Goal: Task Accomplishment & Management: Use online tool/utility

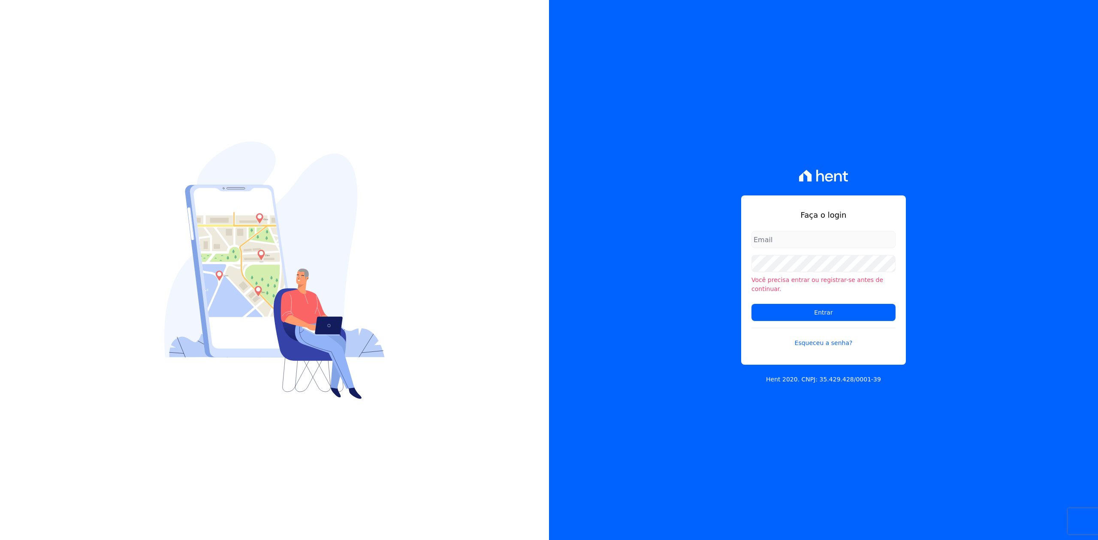
click at [1005, 100] on div "Faça o login Você precisa entrar ou registrar-se antes de continuar. Entrar Esq…" at bounding box center [823, 270] width 549 height 540
type input "joao@apiceincorporadora.com.br"
click at [845, 134] on div "Faça o login joao@apiceincorporadora.com.br Você precisa entrar ou registrar-se…" at bounding box center [823, 270] width 549 height 540
click at [847, 309] on input "Entrar" at bounding box center [823, 312] width 144 height 17
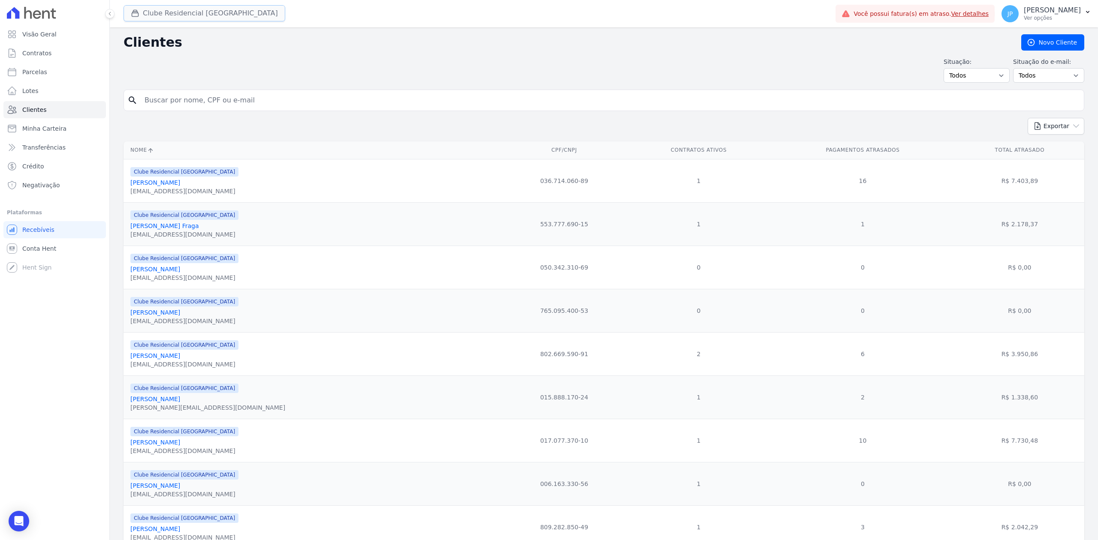
click at [132, 9] on icon "button" at bounding box center [135, 13] width 9 height 9
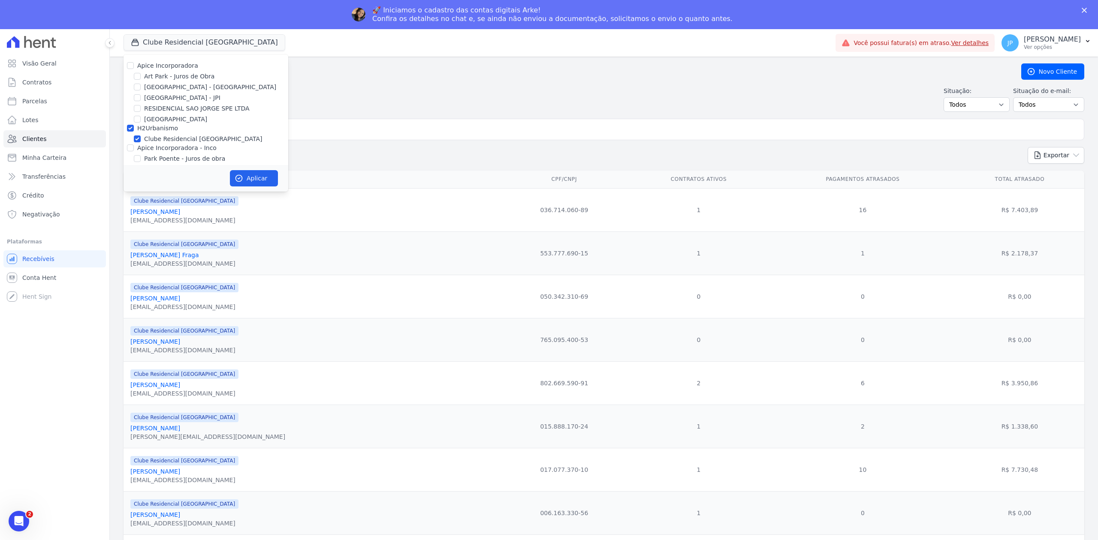
click at [135, 60] on div "Apice Incorporadora [GEOGRAPHIC_DATA] - Juros de Obra [GEOGRAPHIC_DATA] - [GEOG…" at bounding box center [206, 122] width 165 height 137
click at [133, 69] on input "Apice Incorporadora" at bounding box center [130, 65] width 7 height 7
checkbox input "true"
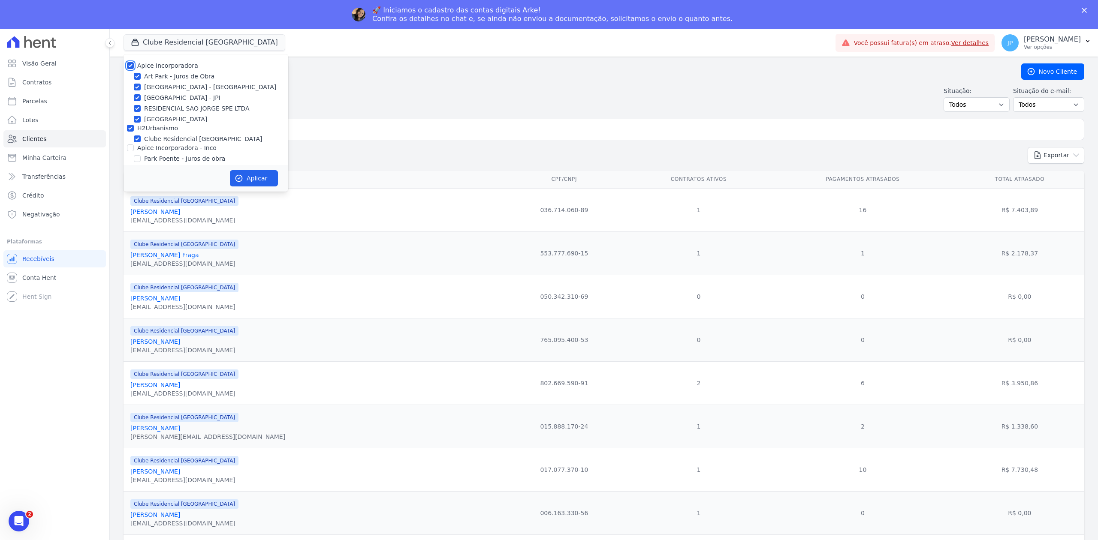
checkbox input "true"
click at [129, 150] on input "Apice Incorporadora - Inco" at bounding box center [130, 148] width 7 height 7
checkbox input "true"
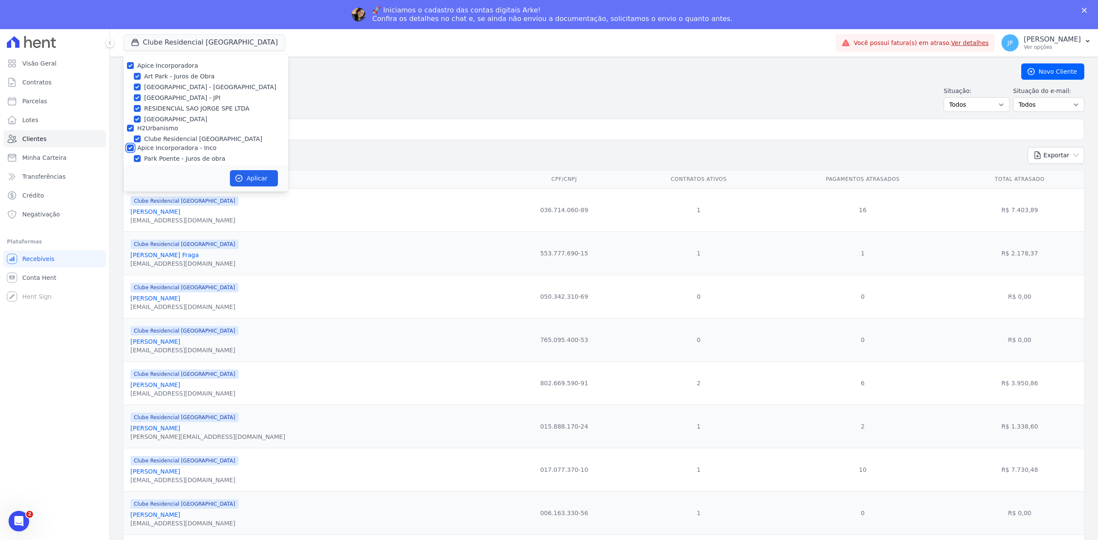
checkbox input "true"
click at [270, 179] on button "Aplicar" at bounding box center [254, 178] width 48 height 16
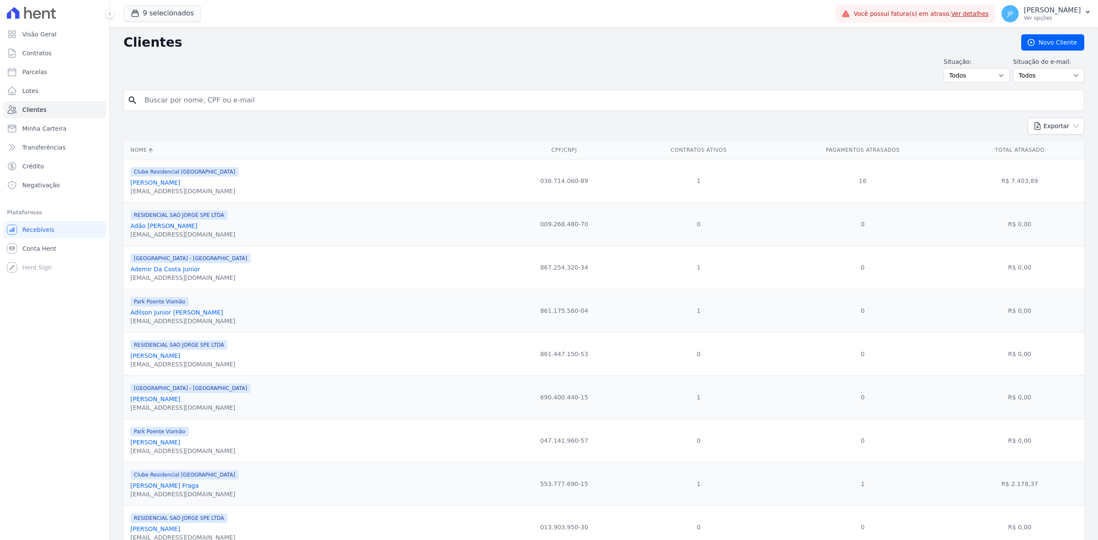
click at [338, 100] on input "search" at bounding box center [609, 100] width 941 height 17
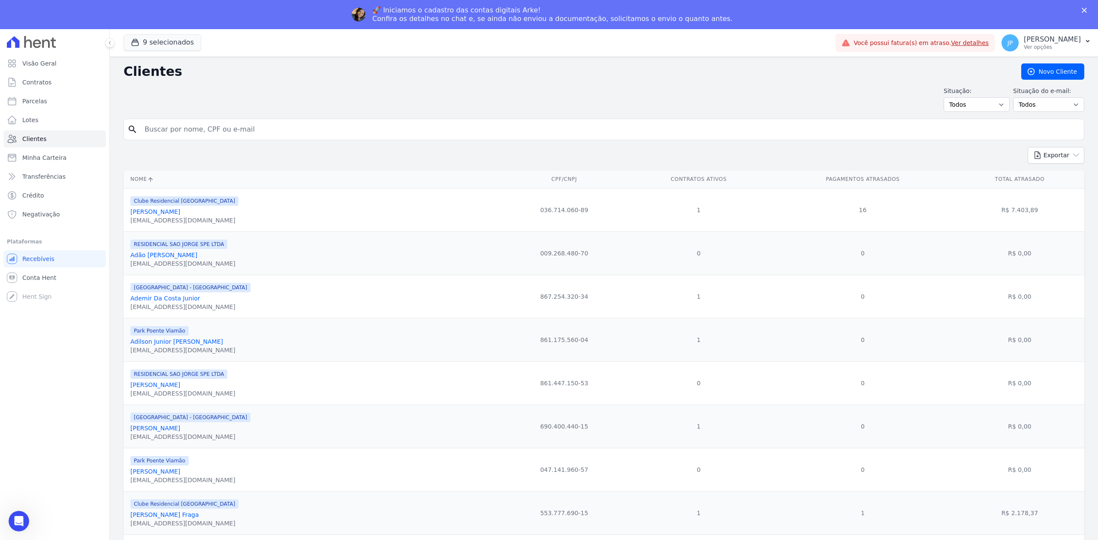
paste input "[PERSON_NAME] Fagundes"
type input "[PERSON_NAME] Fagundes"
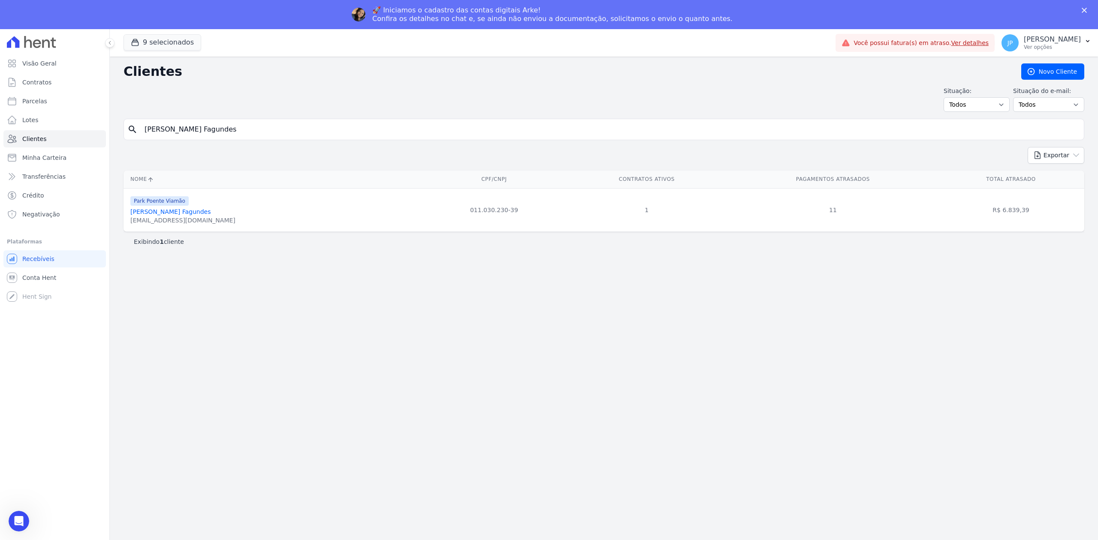
click at [191, 215] on link "[PERSON_NAME] Fagundes" at bounding box center [170, 211] width 81 height 7
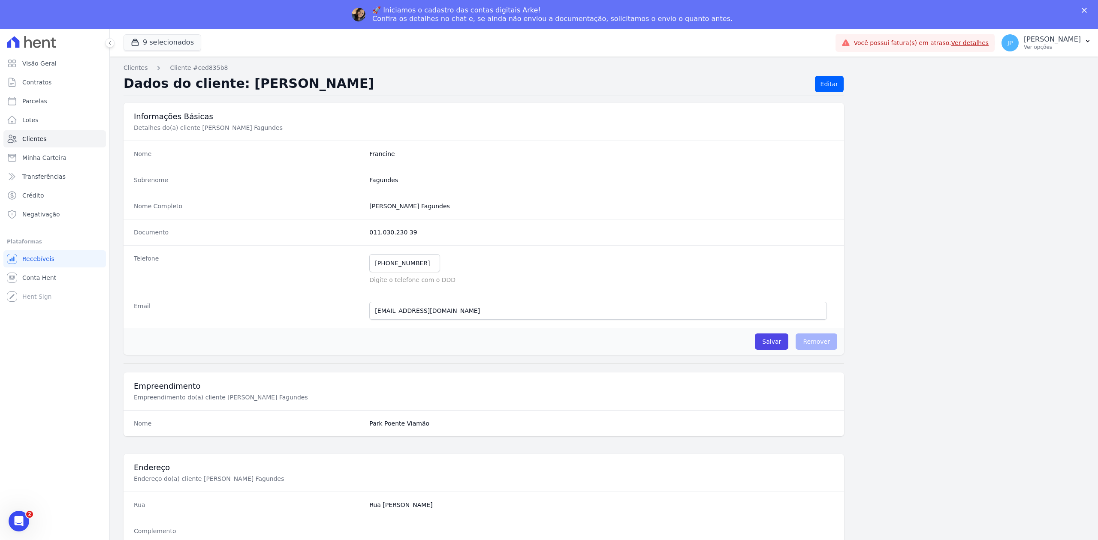
scroll to position [266, 0]
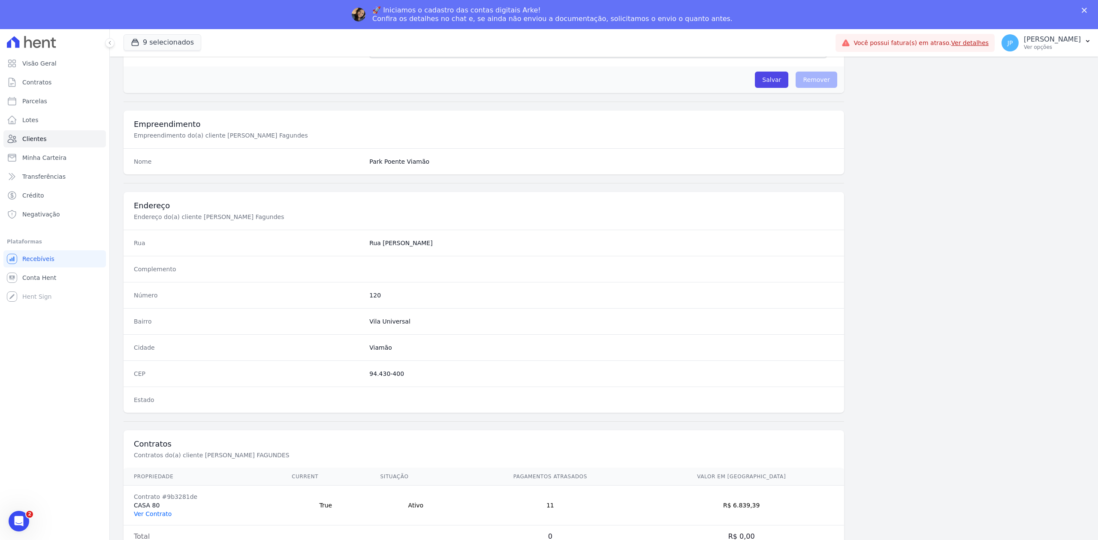
click at [153, 511] on link "Ver Contrato" at bounding box center [153, 514] width 38 height 7
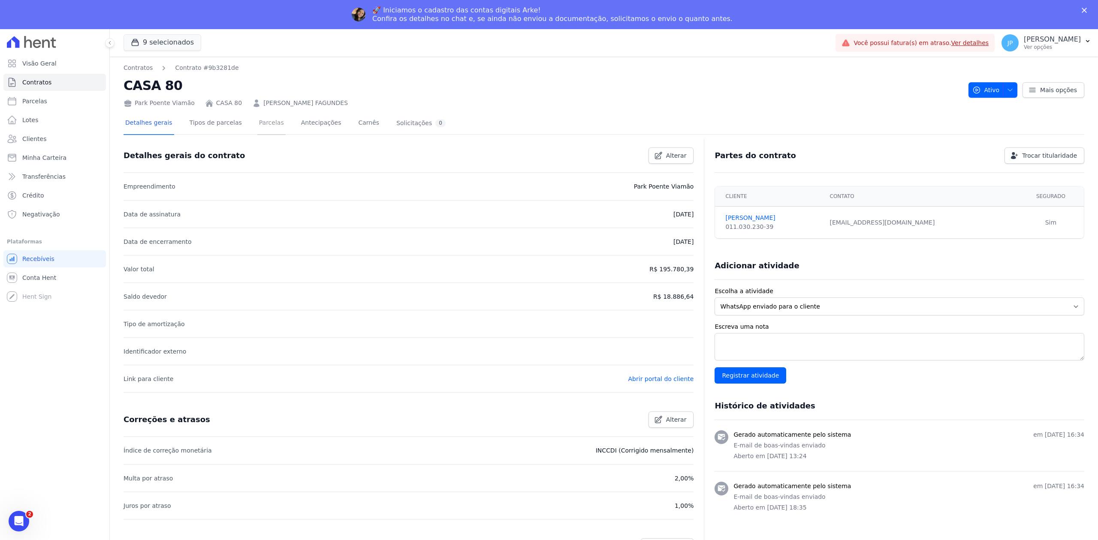
click at [270, 118] on link "Parcelas" at bounding box center [271, 123] width 28 height 23
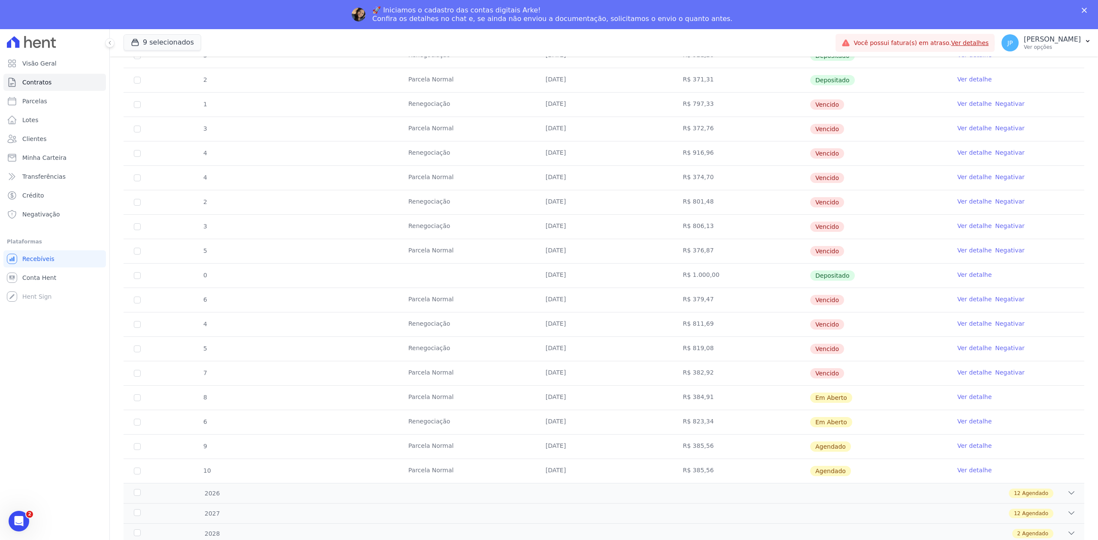
scroll to position [358, 0]
drag, startPoint x: 666, startPoint y: 392, endPoint x: 848, endPoint y: 478, distance: 200.7
click at [848, 478] on tbody "17 [GEOGRAPHIC_DATA] [DATE] R$ 534,29 Renegociada Ver detalhe 1 Renegociação [D…" at bounding box center [604, 190] width 961 height 586
drag, startPoint x: 618, startPoint y: 364, endPoint x: 624, endPoint y: 362, distance: 5.8
click at [624, 362] on td "[DATE]" at bounding box center [603, 374] width 137 height 24
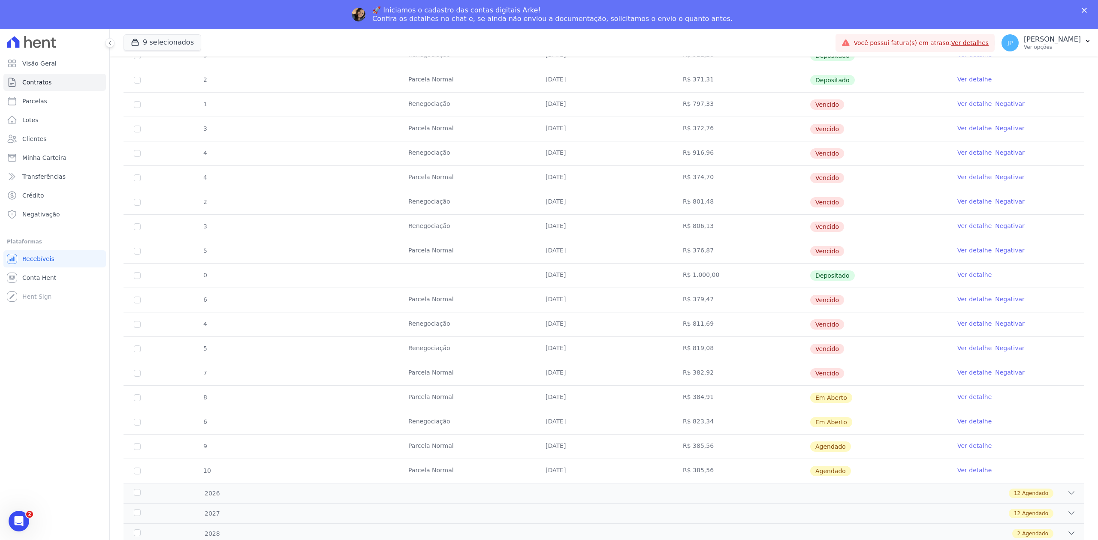
drag, startPoint x: 842, startPoint y: 375, endPoint x: 639, endPoint y: 308, distance: 214.2
click at [639, 308] on tbody "17 [GEOGRAPHIC_DATA] [DATE] R$ 534,29 Renegociada Ver detalhe 1 Renegociação [D…" at bounding box center [604, 190] width 961 height 586
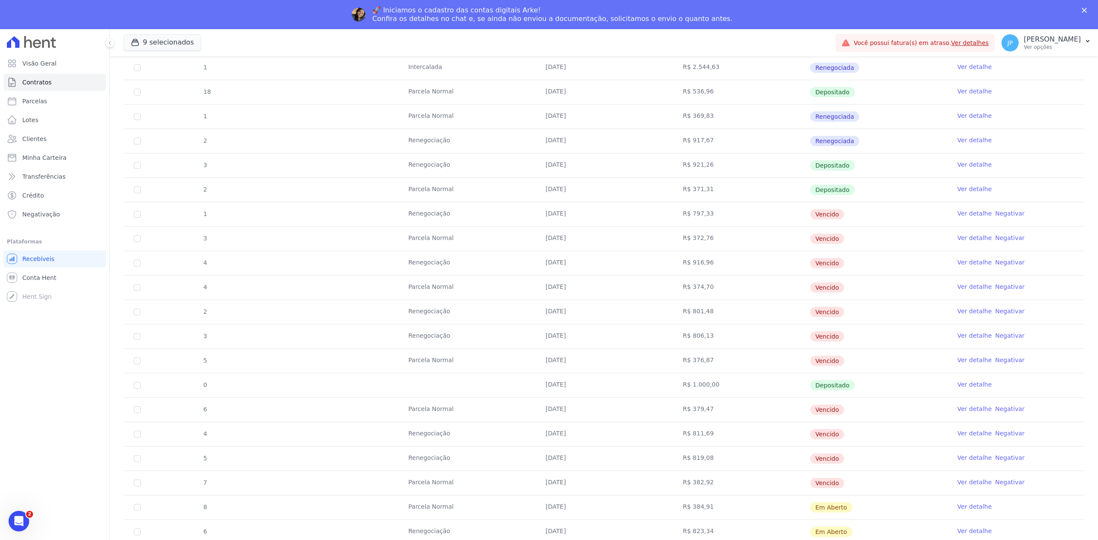
drag, startPoint x: 823, startPoint y: 365, endPoint x: 665, endPoint y: 205, distance: 225.4
click at [665, 205] on tbody "17 [GEOGRAPHIC_DATA] [DATE] R$ 534,29 Renegociada Ver detalhe 1 Renegociação [D…" at bounding box center [604, 300] width 961 height 586
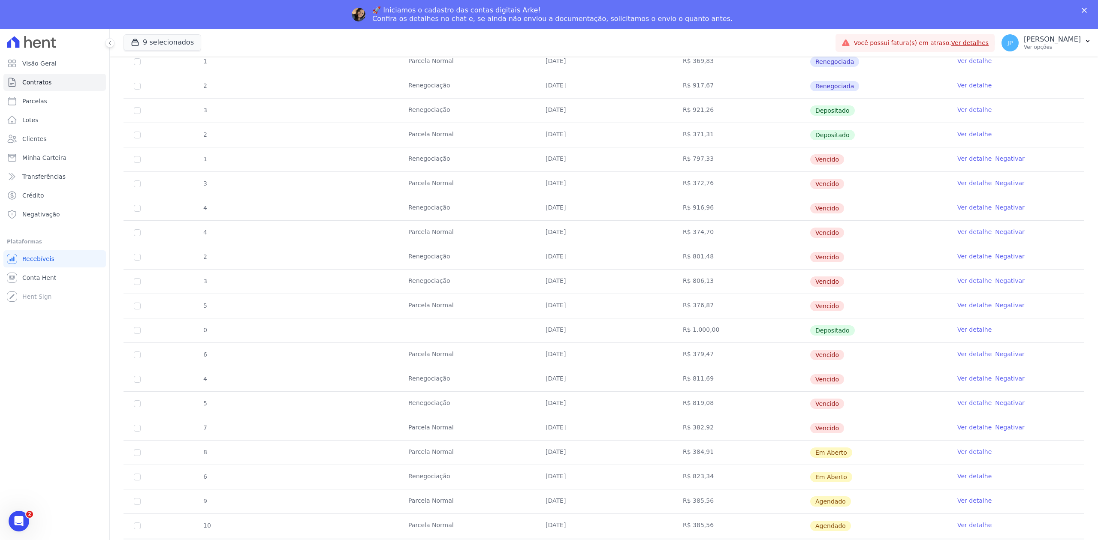
scroll to position [358, 0]
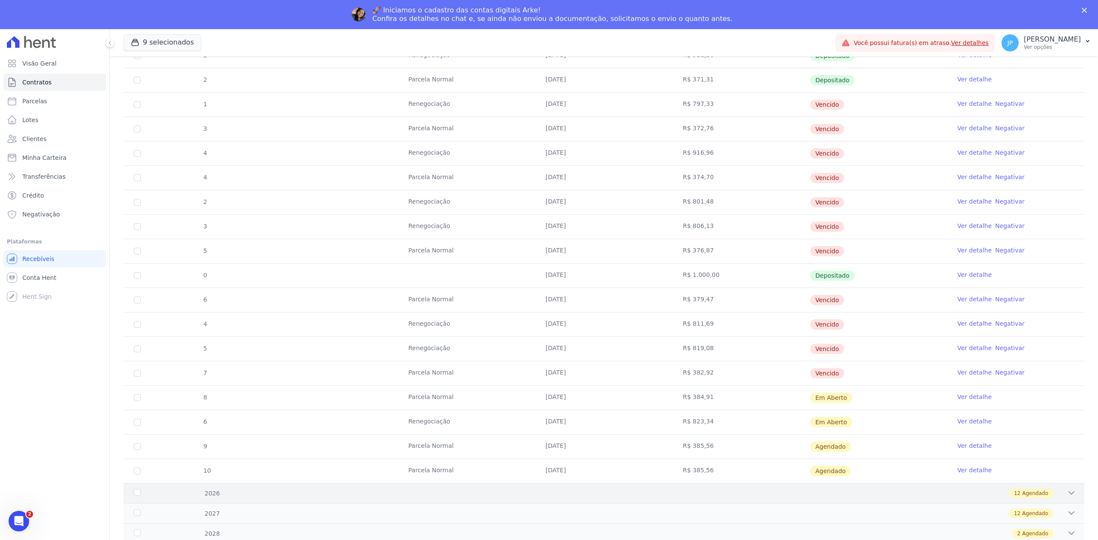
click at [1067, 497] on icon at bounding box center [1071, 493] width 9 height 9
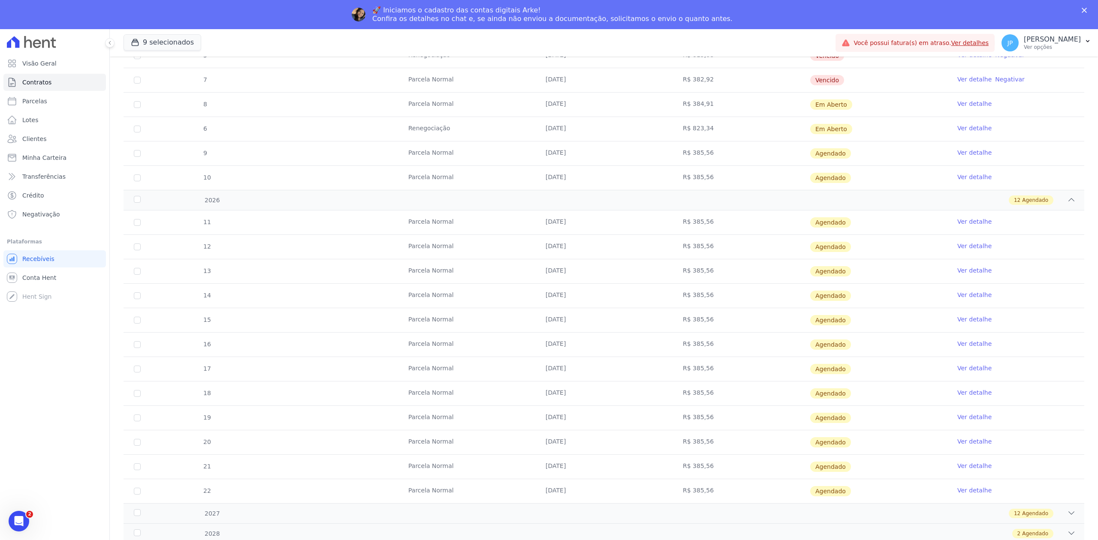
scroll to position [653, 0]
click at [1059, 504] on div "11 [GEOGRAPHIC_DATA] [DATE] R$ 385,56 [GEOGRAPHIC_DATA] Ver detalhe 12 [GEOGRAP…" at bounding box center [604, 357] width 988 height 300
click at [1067, 510] on icon at bounding box center [1071, 513] width 9 height 9
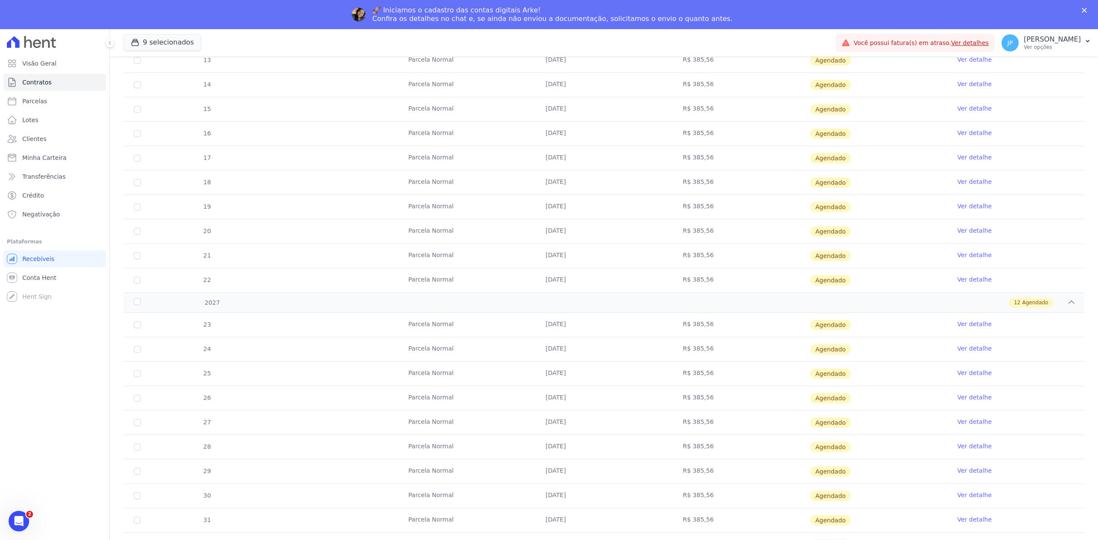
scroll to position [948, 0]
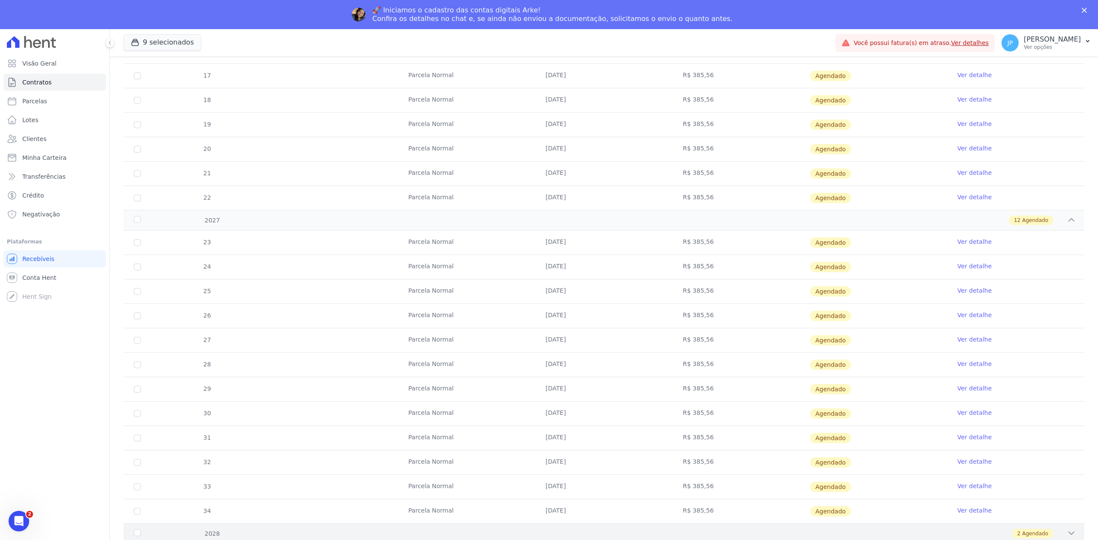
click at [1067, 529] on icon at bounding box center [1071, 533] width 9 height 9
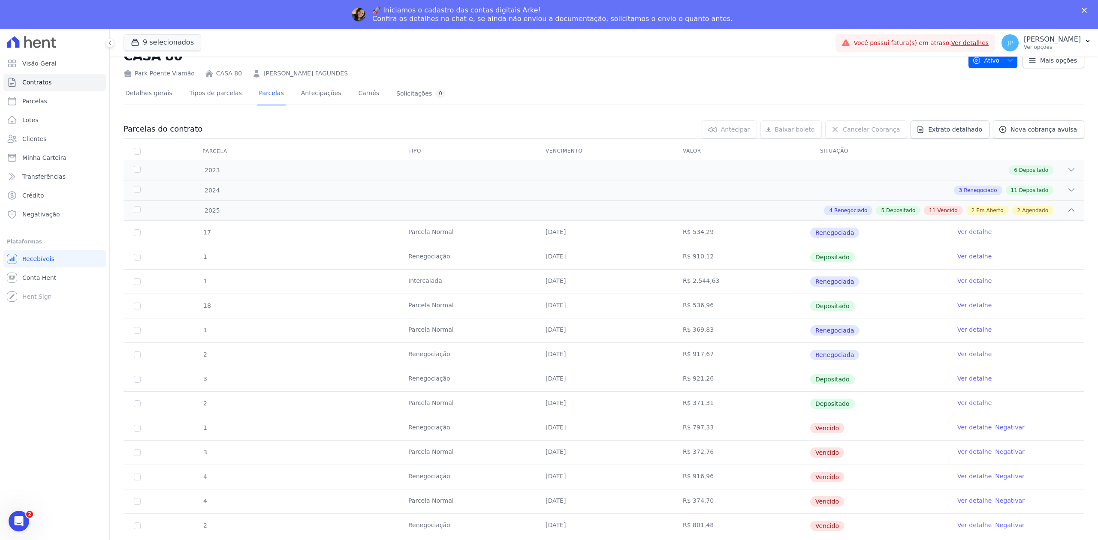
scroll to position [57, 0]
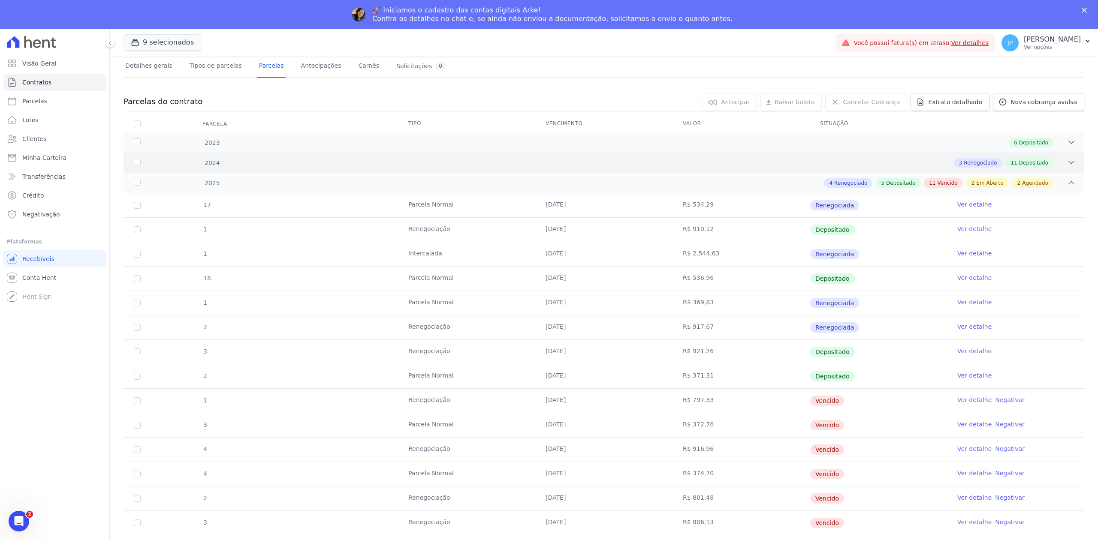
click at [1067, 165] on icon at bounding box center [1071, 162] width 9 height 9
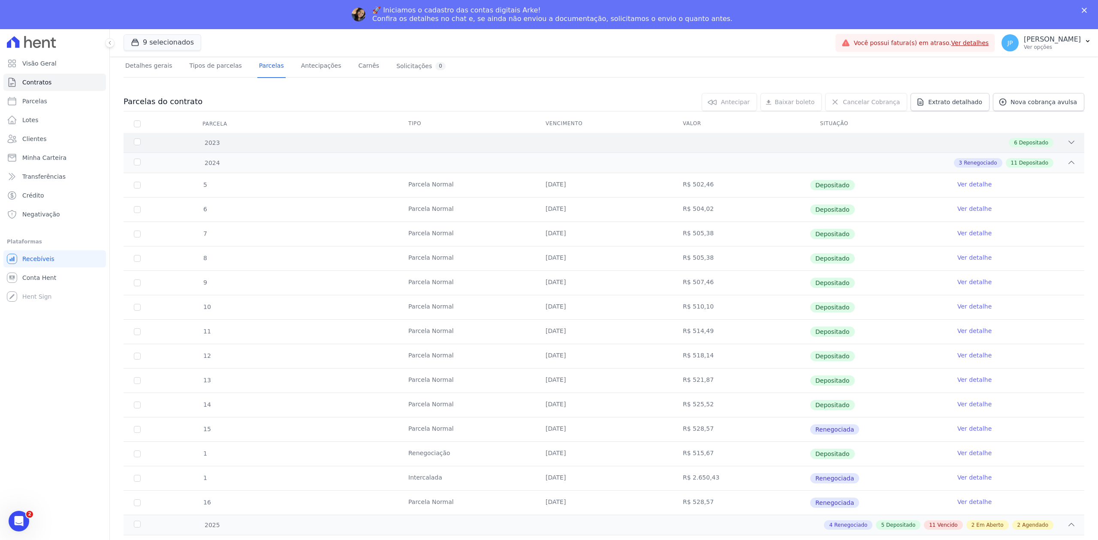
click at [1067, 138] on icon at bounding box center [1071, 142] width 9 height 9
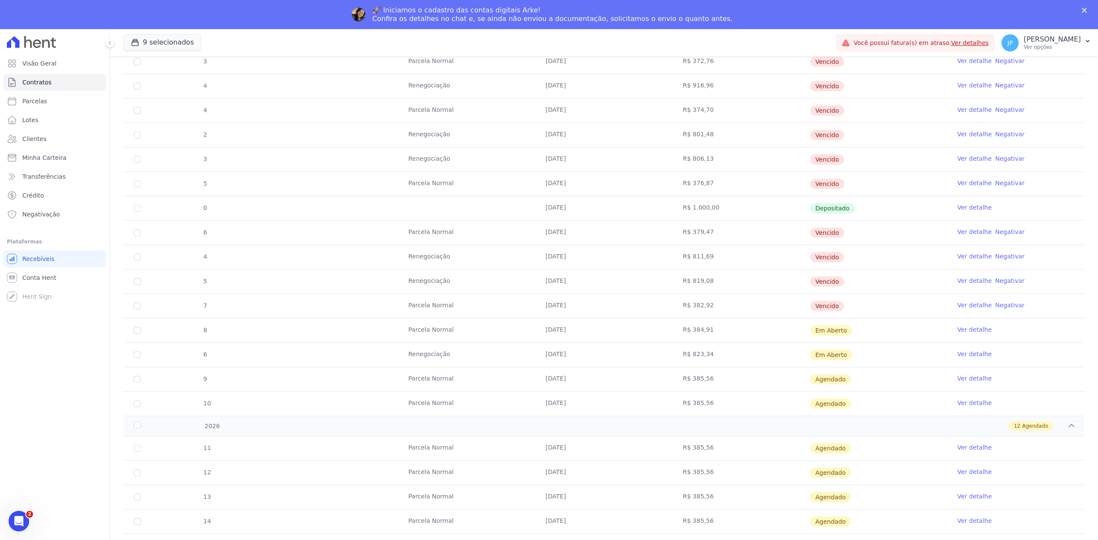
scroll to position [915, 0]
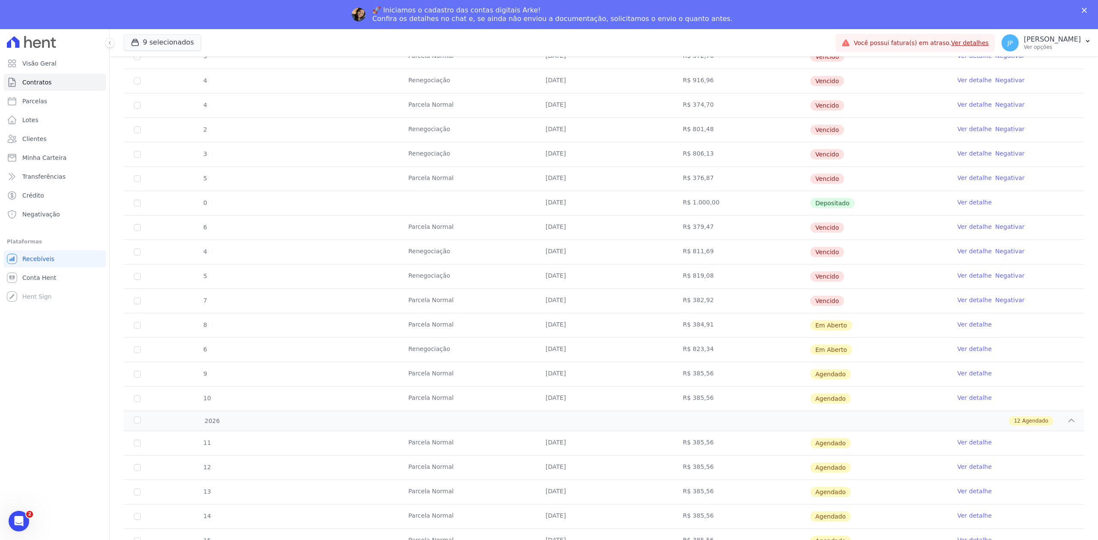
drag, startPoint x: 522, startPoint y: 235, endPoint x: 1031, endPoint y: 299, distance: 512.8
click at [1031, 299] on tbody "17 [GEOGRAPHIC_DATA] [DATE] R$ 534,29 Renegociada Ver detalhe 1 Renegociação [D…" at bounding box center [604, 118] width 961 height 586
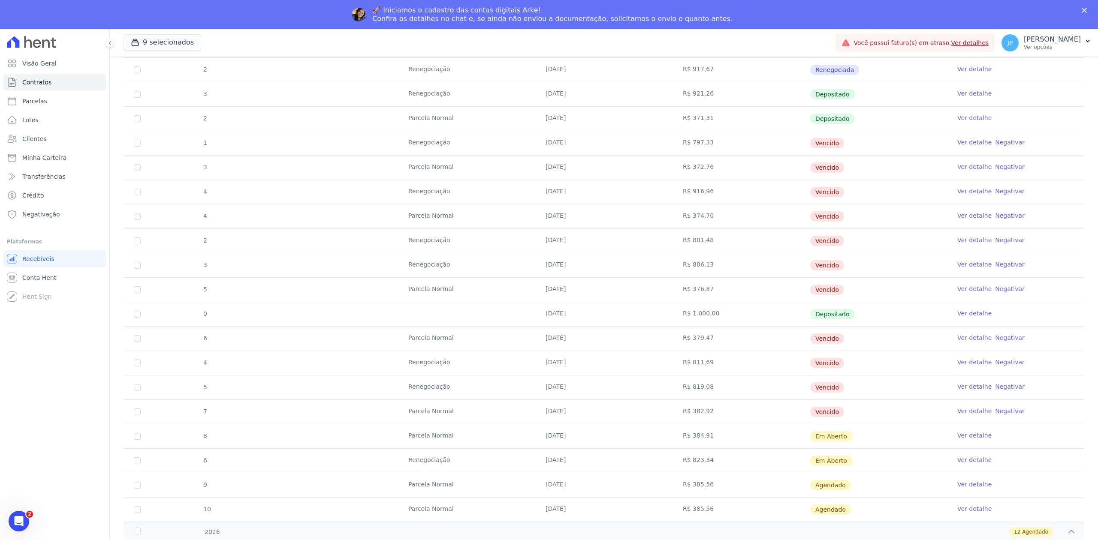
scroll to position [800, 0]
drag, startPoint x: 837, startPoint y: 303, endPoint x: 149, endPoint y: 143, distance: 706.3
click at [149, 143] on tbody "17 [GEOGRAPHIC_DATA] [DATE] R$ 534,29 Renegociada Ver detalhe 1 Renegociação [D…" at bounding box center [604, 232] width 961 height 586
click at [217, 193] on tr "4 Renegociação [DATE] R$ 916,96 [GEOGRAPHIC_DATA] Ver detalhe Negativar" at bounding box center [604, 195] width 961 height 24
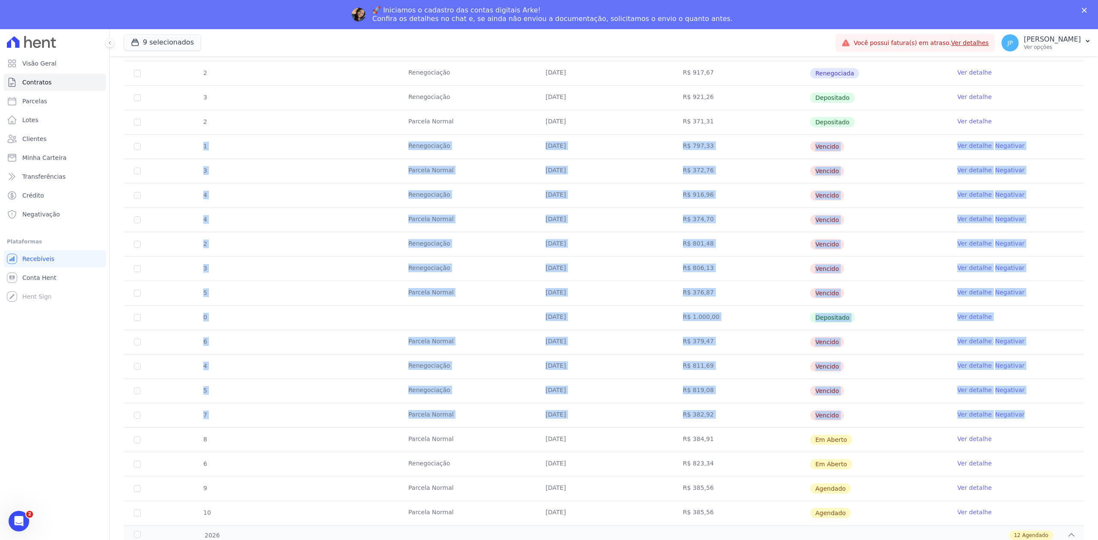
drag, startPoint x: 196, startPoint y: 151, endPoint x: 1059, endPoint y: 423, distance: 904.6
click at [1059, 423] on tbody "17 [GEOGRAPHIC_DATA] [DATE] R$ 534,29 Renegociada Ver detalhe 1 Renegociação [D…" at bounding box center [604, 232] width 961 height 586
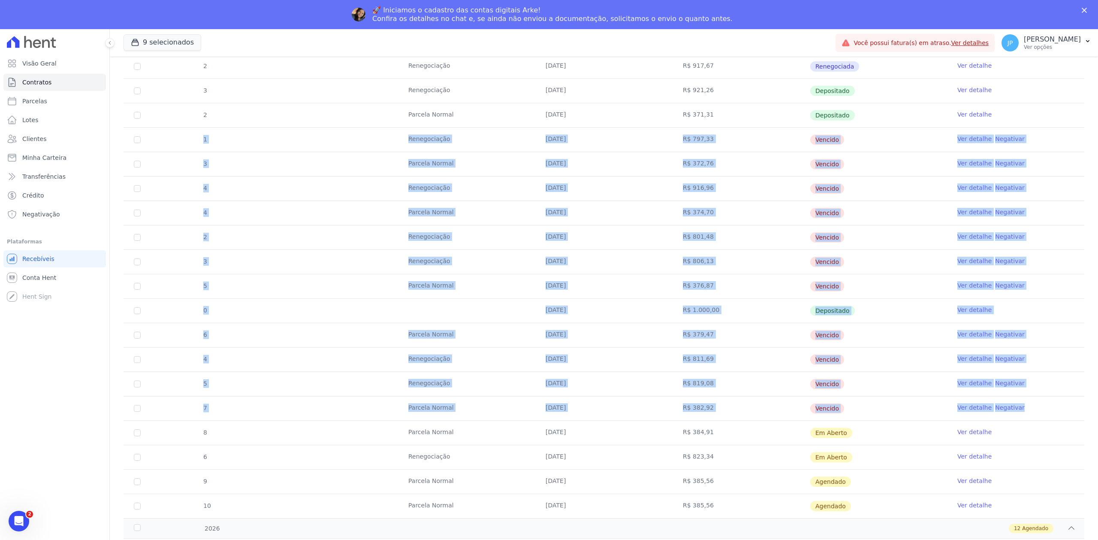
scroll to position [815, 0]
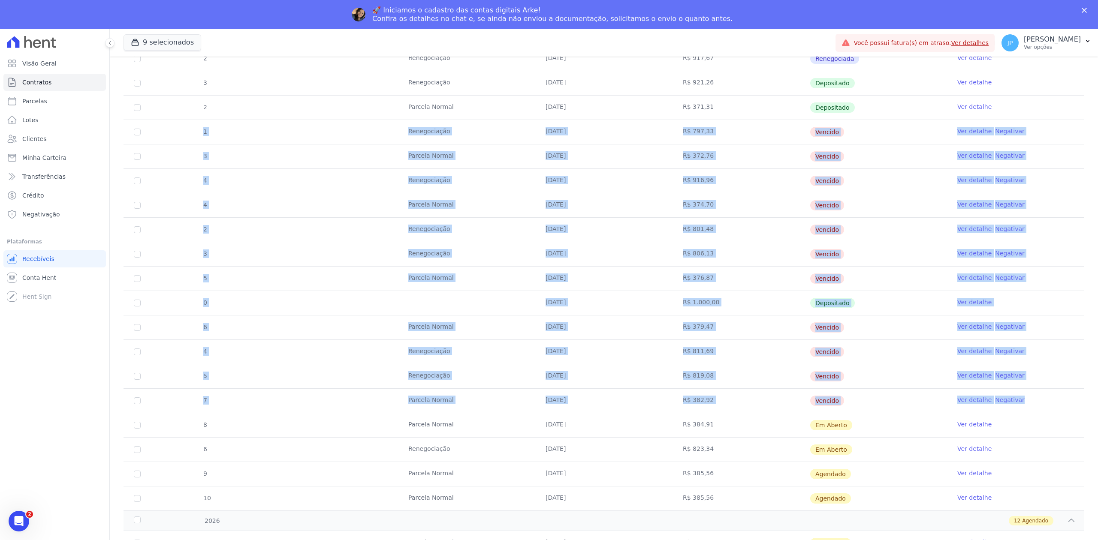
click at [794, 314] on td "R$ 1.000,00" at bounding box center [741, 303] width 137 height 24
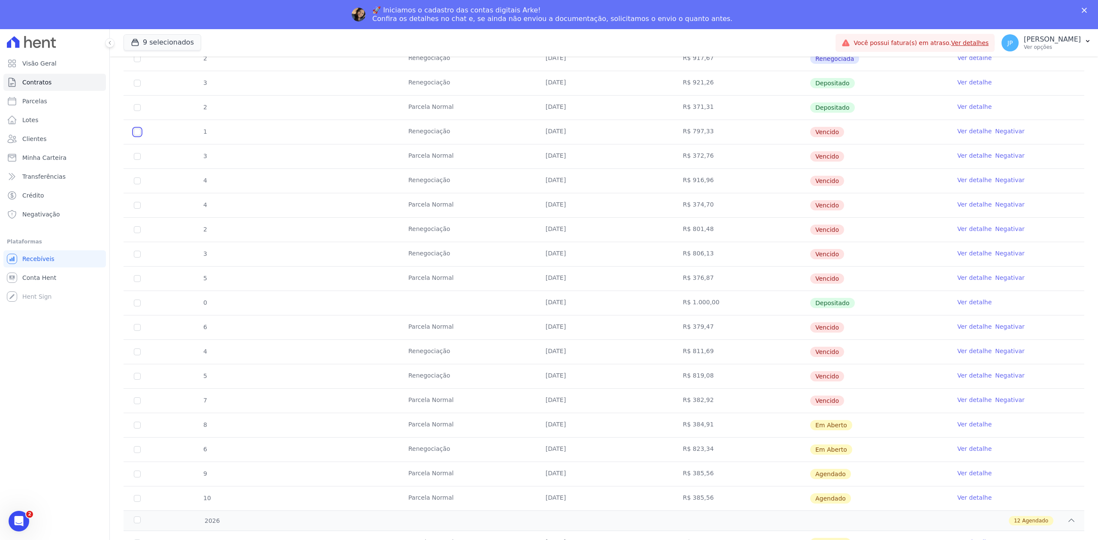
click at [136, 136] on input "checkbox" at bounding box center [137, 132] width 7 height 7
checkbox input "true"
click at [133, 162] on td "3" at bounding box center [137, 157] width 27 height 24
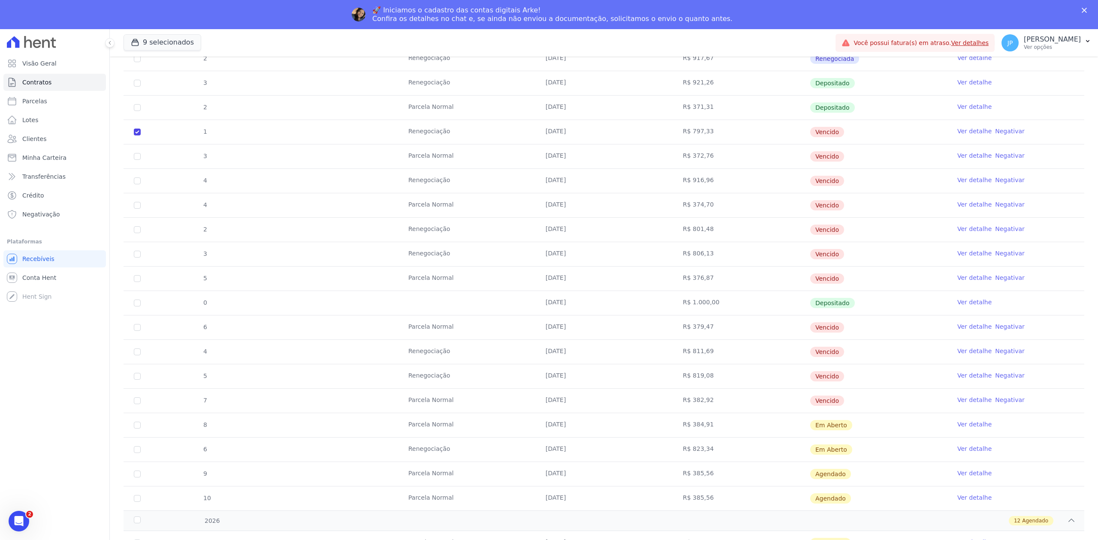
click at [133, 162] on td "3" at bounding box center [137, 157] width 27 height 24
click at [136, 160] on input "checkbox" at bounding box center [137, 156] width 7 height 7
checkbox input "true"
click at [137, 184] on input "checkbox" at bounding box center [137, 181] width 7 height 7
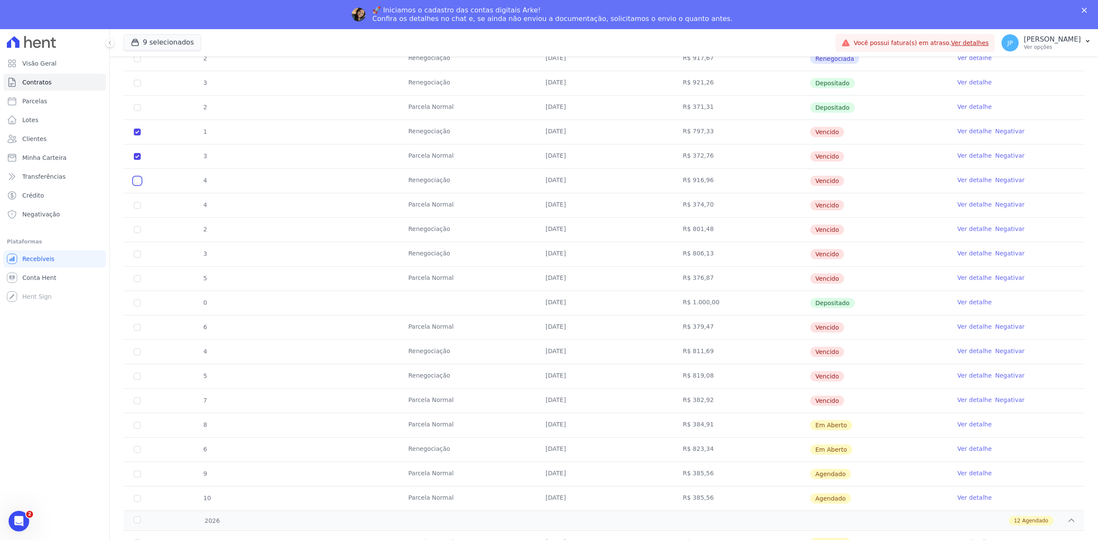
checkbox input "true"
click at [139, 209] on input "checkbox" at bounding box center [137, 205] width 7 height 7
checkbox input "true"
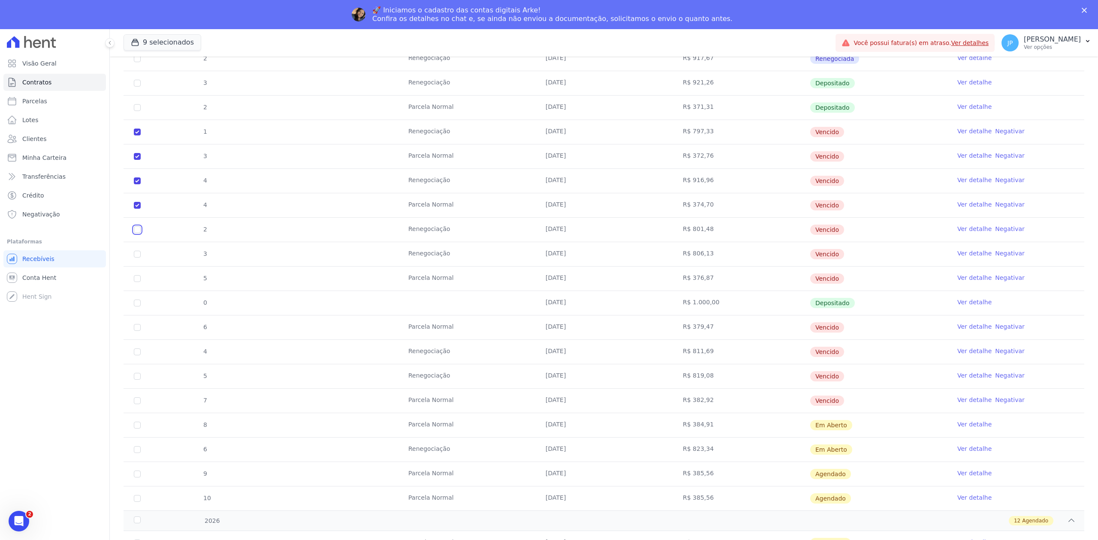
click at [137, 233] on input "checkbox" at bounding box center [137, 229] width 7 height 7
checkbox input "true"
drag, startPoint x: 137, startPoint y: 262, endPoint x: 139, endPoint y: 256, distance: 6.2
click at [139, 256] on td "3" at bounding box center [137, 254] width 27 height 24
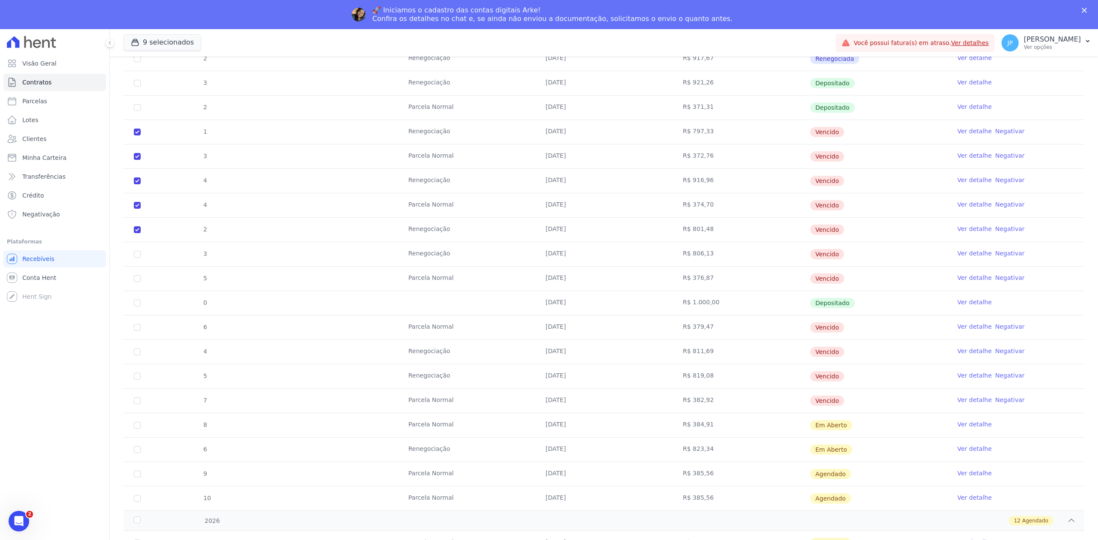
click at [139, 256] on td "3" at bounding box center [137, 254] width 27 height 24
click at [138, 256] on input "checkbox" at bounding box center [137, 254] width 7 height 7
checkbox input "true"
click at [136, 282] on input "checkbox" at bounding box center [137, 278] width 7 height 7
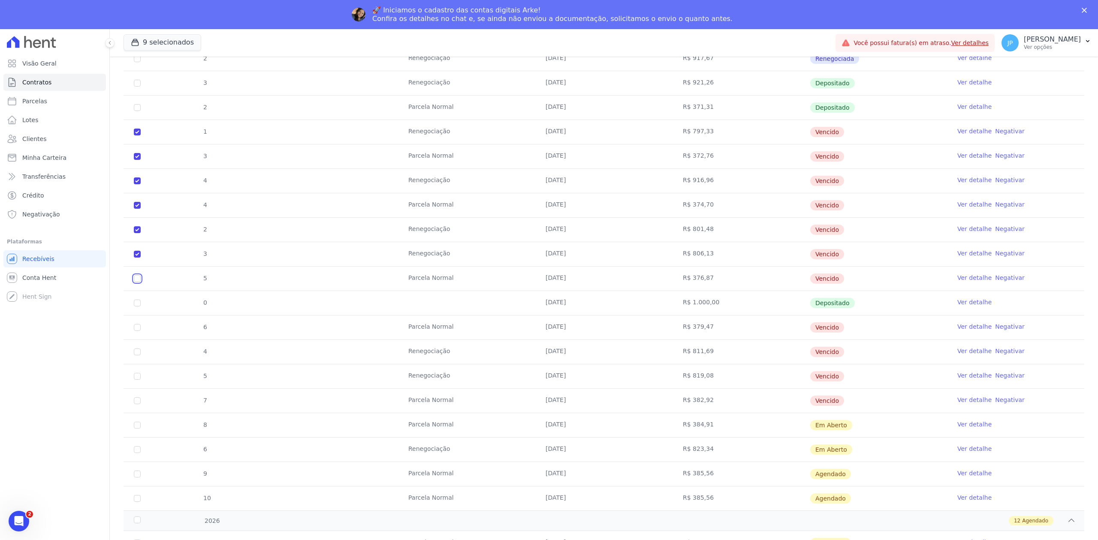
checkbox input "true"
click at [136, 331] on input "checkbox" at bounding box center [137, 327] width 7 height 7
checkbox input "true"
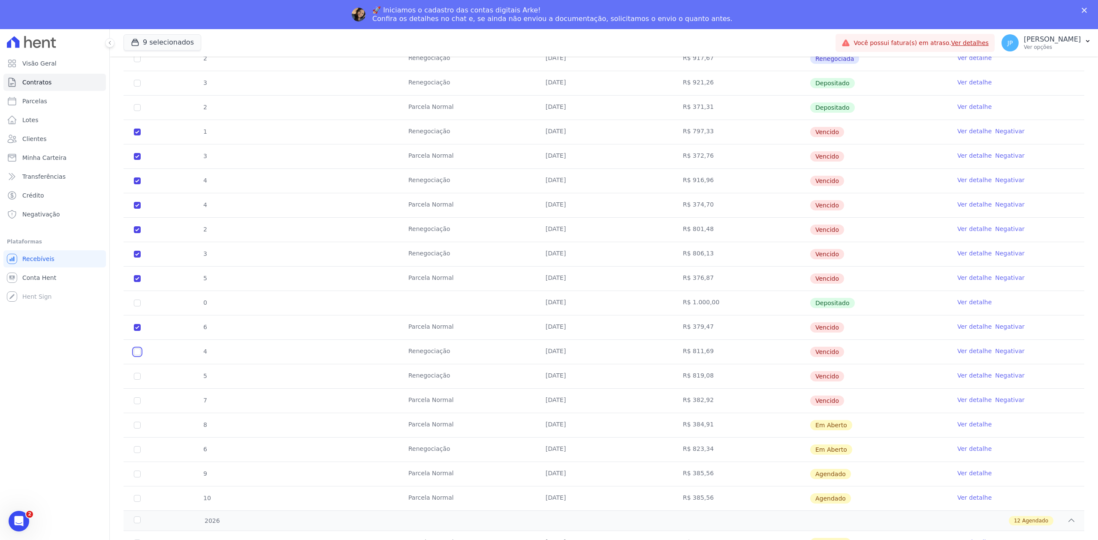
click at [138, 356] on input "checkbox" at bounding box center [137, 352] width 7 height 7
checkbox input "true"
click at [138, 380] on input "checkbox" at bounding box center [137, 376] width 7 height 7
checkbox input "true"
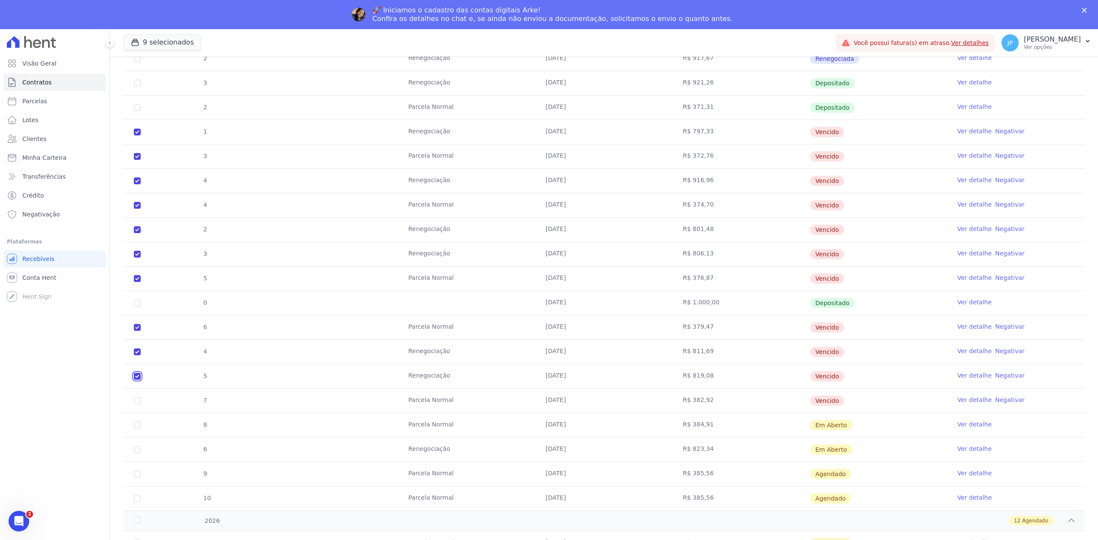
checkbox input "true"
click at [137, 404] on input "checkbox" at bounding box center [137, 401] width 7 height 7
checkbox input "true"
drag, startPoint x: 866, startPoint y: 407, endPoint x: 301, endPoint y: 136, distance: 627.5
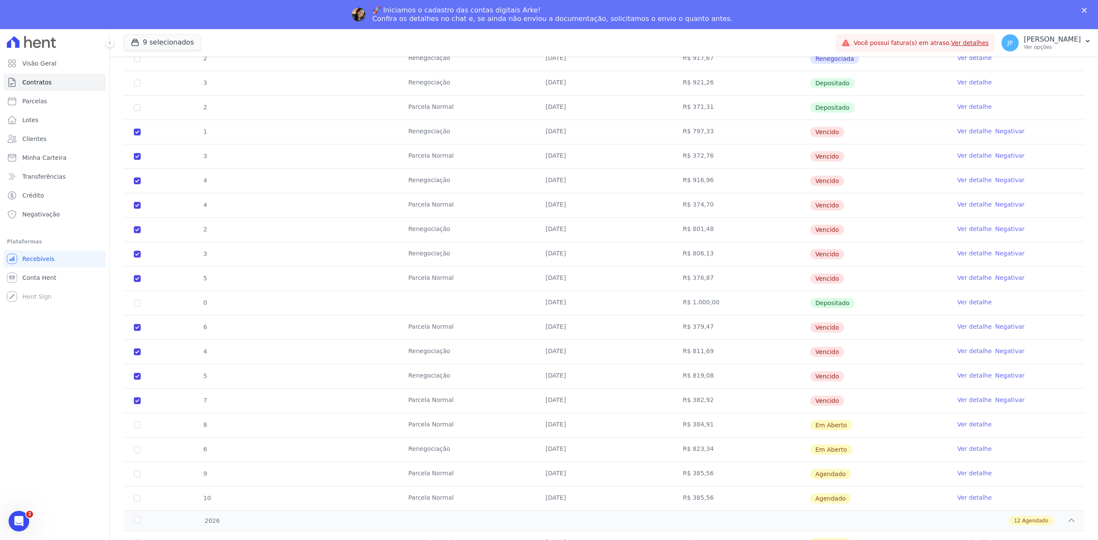
click at [301, 136] on tbody "17 [GEOGRAPHIC_DATA] [DATE] R$ 534,29 Renegociada Ver detalhe 1 Renegociação [D…" at bounding box center [604, 218] width 961 height 586
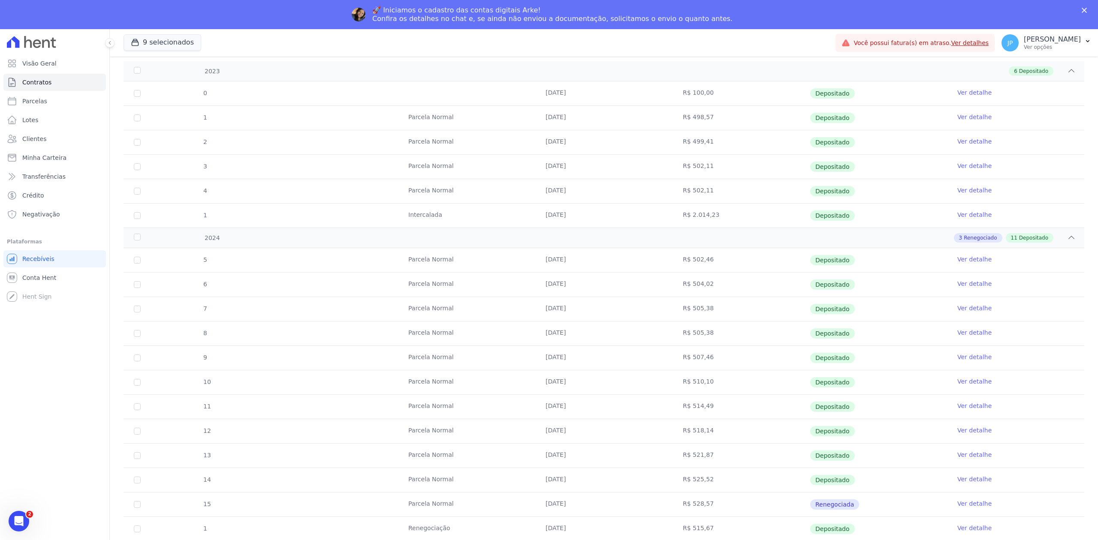
scroll to position [0, 0]
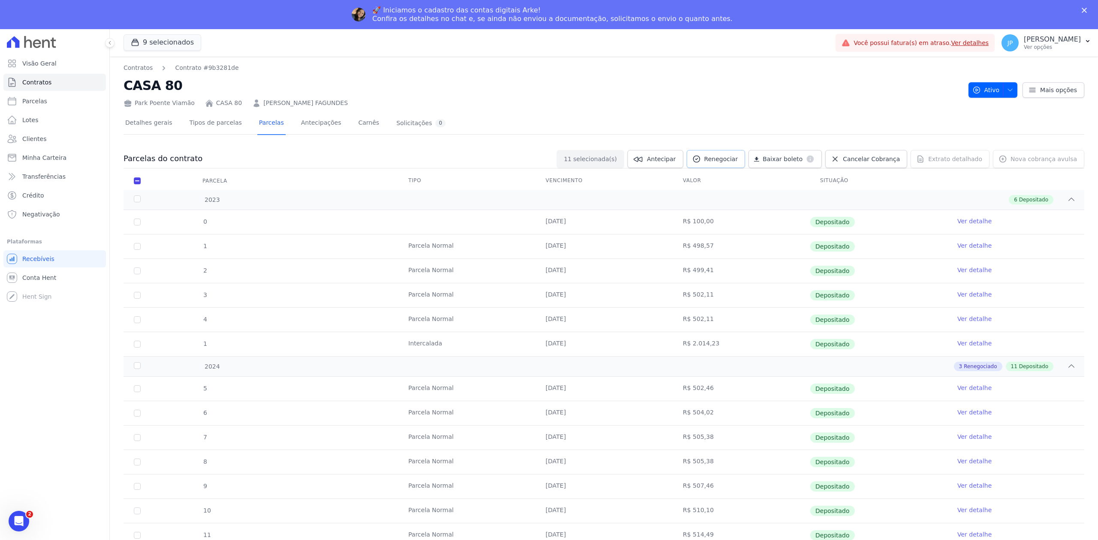
click at [731, 157] on span "Renegociar" at bounding box center [721, 159] width 34 height 9
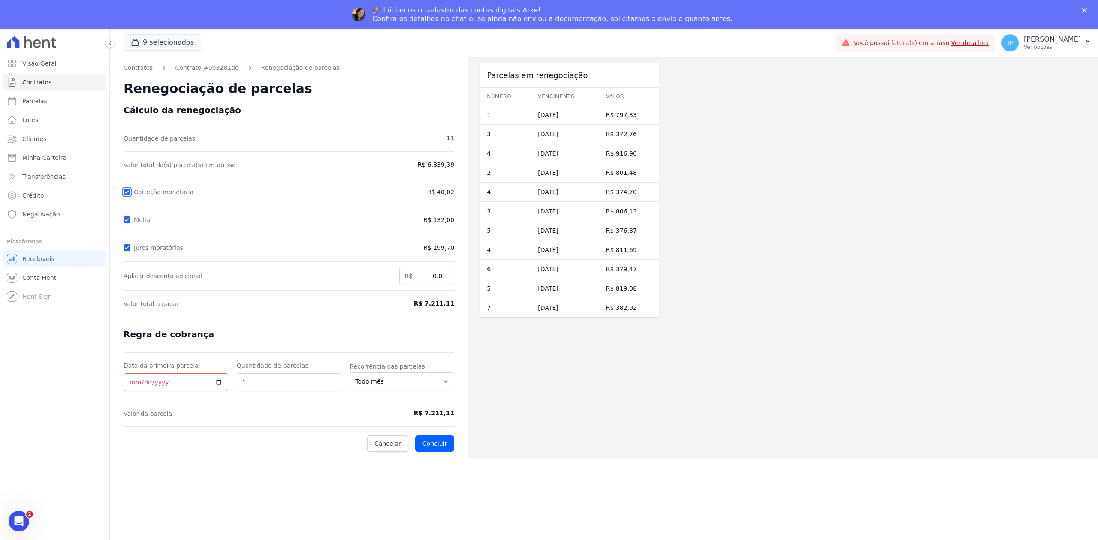
click at [124, 194] on input "Correção monetária" at bounding box center [127, 192] width 7 height 7
checkbox input "false"
click at [126, 220] on input "Multa" at bounding box center [127, 220] width 7 height 7
checkbox input "false"
click at [126, 245] on input "Juros moratórios" at bounding box center [127, 247] width 7 height 7
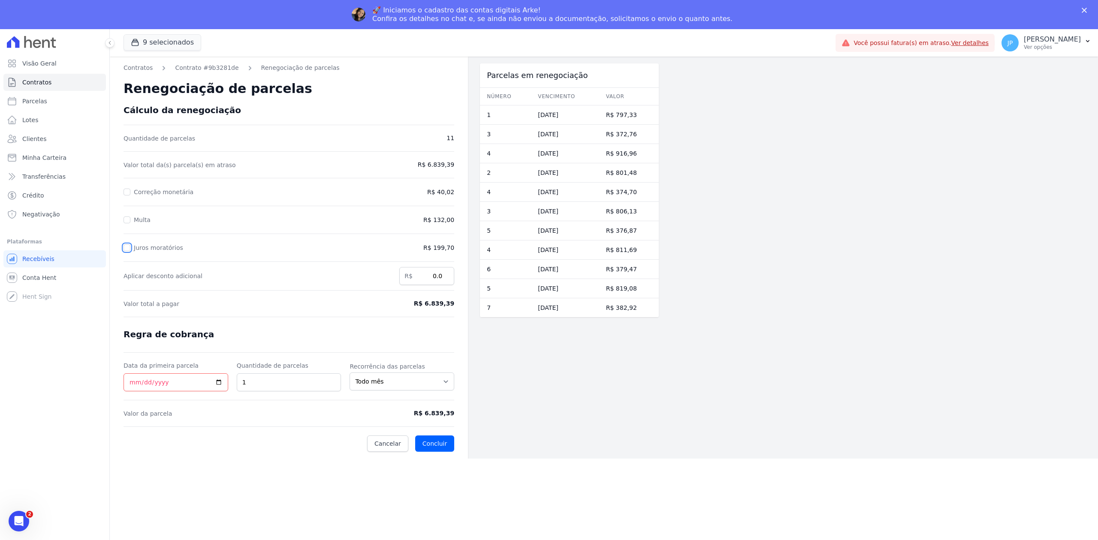
click at [127, 245] on input "Juros moratórios" at bounding box center [127, 247] width 7 height 7
checkbox input "true"
click at [128, 214] on form "Cálculo da renegociação Quantidade de parcelas 11 Valor total da(s) parcela(s) …" at bounding box center [289, 278] width 331 height 347
click at [128, 218] on input "Multa" at bounding box center [127, 220] width 7 height 7
checkbox input "true"
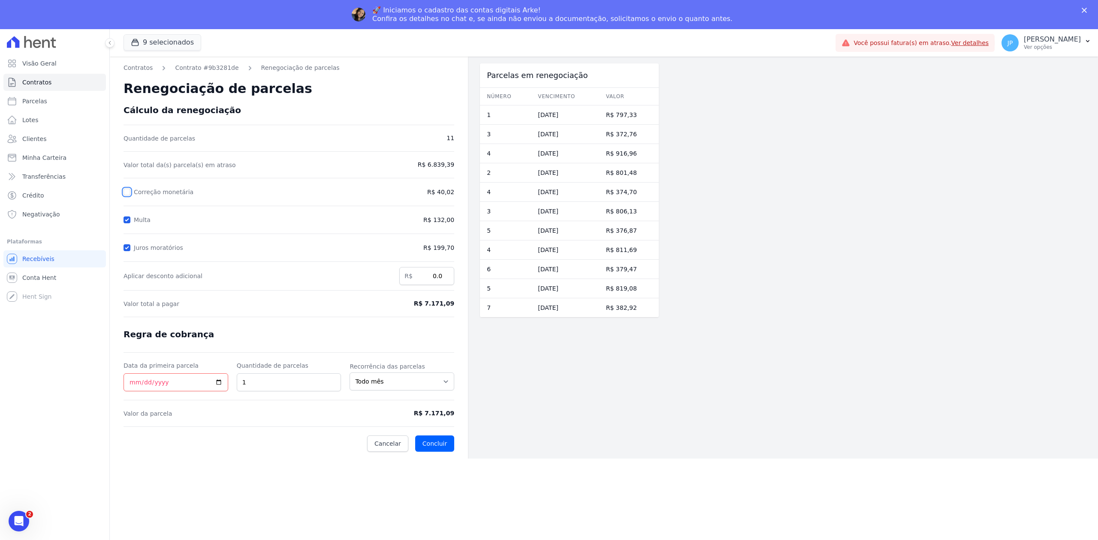
click at [129, 194] on input "Correção monetária" at bounding box center [127, 192] width 7 height 7
checkbox input "true"
click at [414, 308] on span "R$ 7.211,11" at bounding box center [416, 303] width 76 height 9
drag, startPoint x: 417, startPoint y: 304, endPoint x: 453, endPoint y: 311, distance: 36.8
click at [453, 311] on form "Cálculo da renegociação Quantidade de parcelas 11 Valor total da(s) parcela(s) …" at bounding box center [289, 278] width 331 height 347
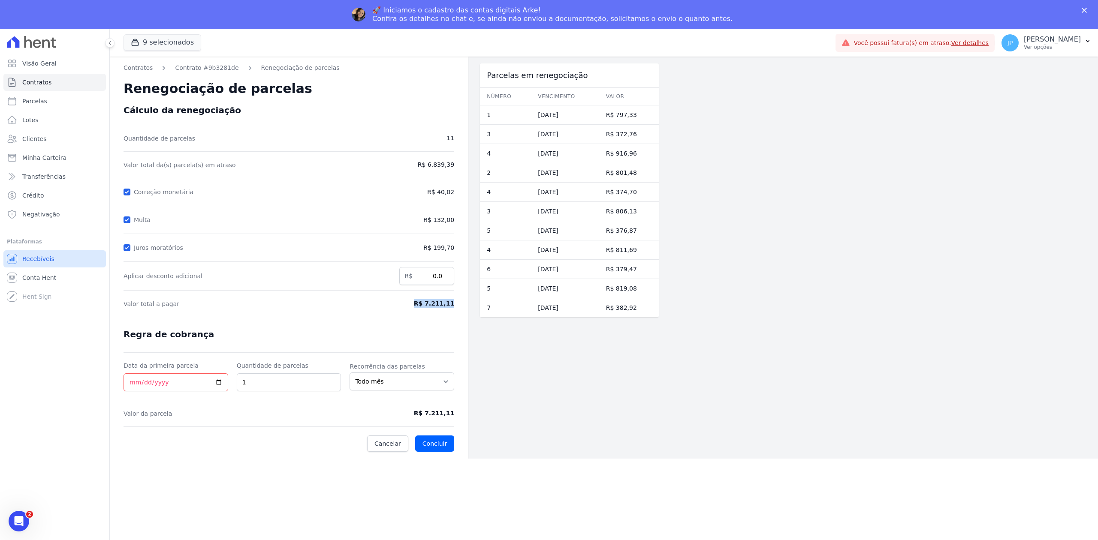
copy form "R$ 7.211,11"
click at [334, 381] on input "2" at bounding box center [289, 383] width 105 height 18
click at [334, 381] on input "3" at bounding box center [289, 383] width 105 height 18
click at [334, 381] on input "4" at bounding box center [289, 383] width 105 height 18
click at [334, 381] on input "5" at bounding box center [289, 383] width 105 height 18
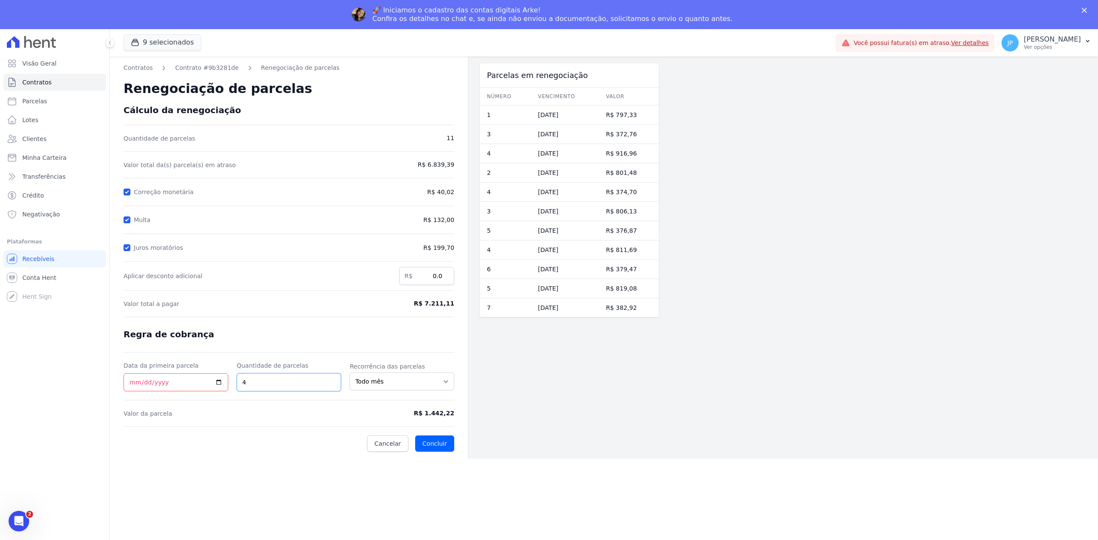
click at [330, 387] on input "4" at bounding box center [289, 383] width 105 height 18
drag, startPoint x: 412, startPoint y: 420, endPoint x: 453, endPoint y: 420, distance: 41.6
click at [453, 420] on form "Cálculo da renegociação Quantidade de parcelas 11 Valor total da(s) parcela(s) …" at bounding box center [289, 278] width 331 height 347
drag, startPoint x: 421, startPoint y: 412, endPoint x: 466, endPoint y: 420, distance: 45.3
click at [466, 420] on div "Contratos Contrato #9b3281de Renegociação de parcelas Renegociação de parcelas …" at bounding box center [289, 258] width 358 height 402
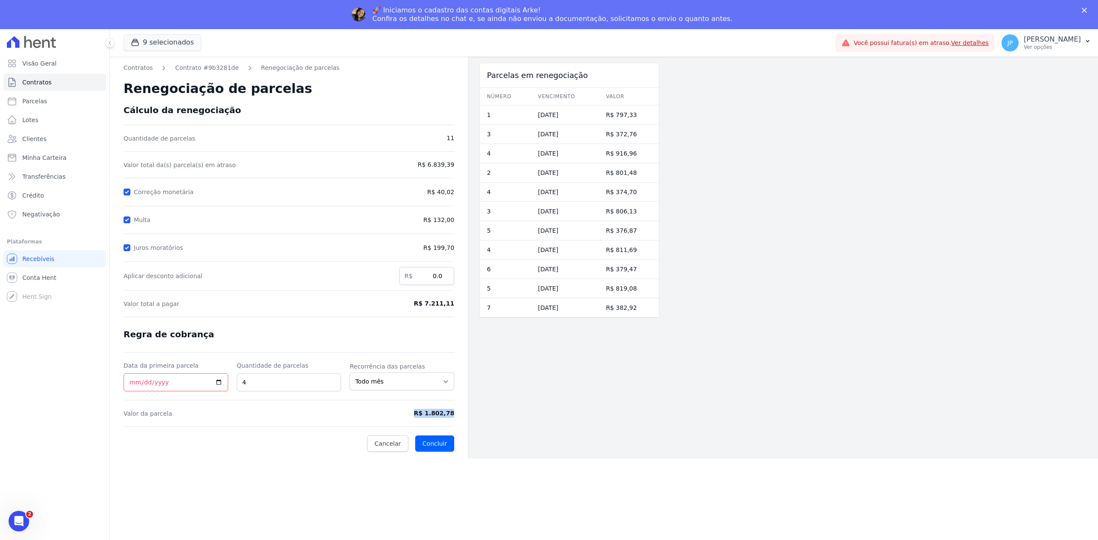
copy form "R$ 1.802,78"
click at [330, 380] on input "5" at bounding box center [289, 383] width 105 height 18
click at [330, 380] on input "6" at bounding box center [289, 383] width 105 height 18
click at [330, 380] on input "7" at bounding box center [289, 383] width 105 height 18
click at [330, 380] on input "8" at bounding box center [289, 383] width 105 height 18
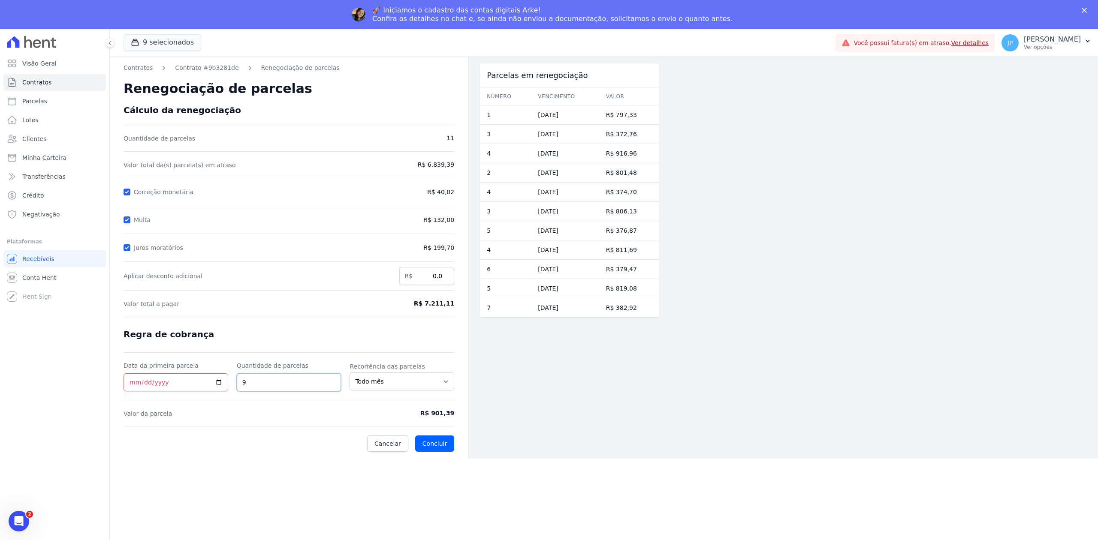
click at [330, 380] on input "9" at bounding box center [289, 383] width 105 height 18
type input "10"
click at [330, 380] on input "10" at bounding box center [289, 383] width 105 height 18
drag, startPoint x: 420, startPoint y: 416, endPoint x: 461, endPoint y: 417, distance: 41.2
click at [461, 417] on div "Contratos Contrato #9b3281de Renegociação de parcelas Renegociação de parcelas …" at bounding box center [289, 258] width 358 height 402
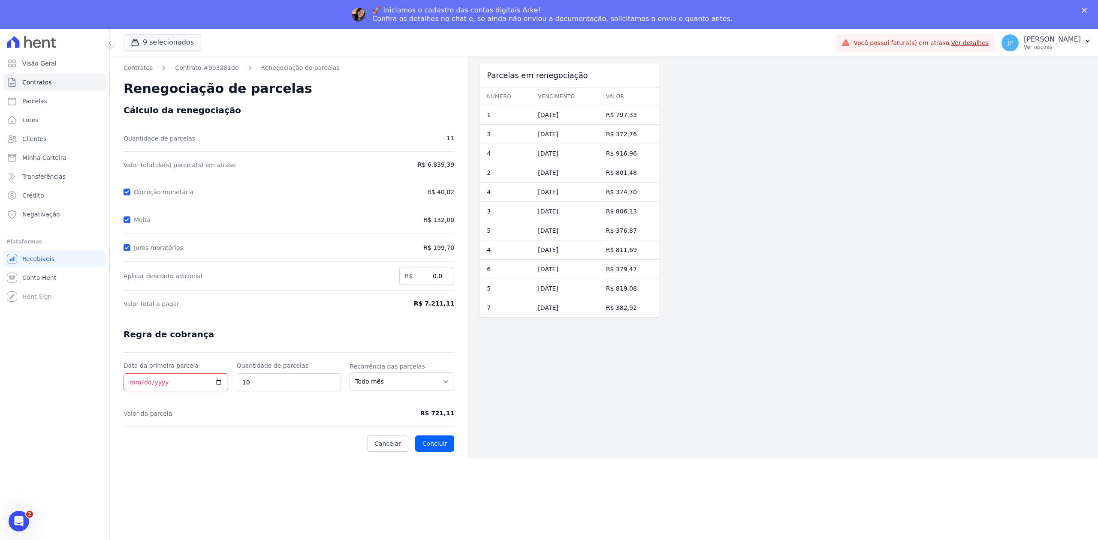
click at [504, 391] on div "Parcelas em renegociação Número Vencimento [GEOGRAPHIC_DATA] 1 [DATE] R$ 797,33…" at bounding box center [569, 258] width 179 height 402
click at [222, 380] on input "Data da primeira parcela" at bounding box center [176, 383] width 105 height 18
type input "[DATE]"
drag, startPoint x: 425, startPoint y: 417, endPoint x: 461, endPoint y: 418, distance: 36.0
click at [461, 418] on div "Contratos Contrato #9b3281de Renegociação de parcelas Renegociação de parcelas …" at bounding box center [289, 258] width 358 height 402
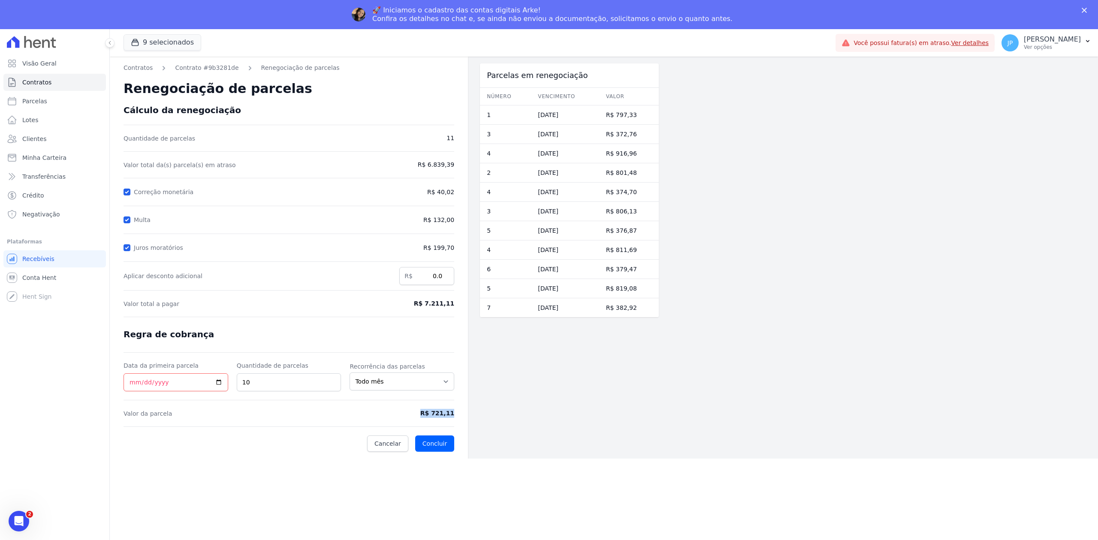
copy span "R$ 721,11"
